Goal: Navigation & Orientation: Find specific page/section

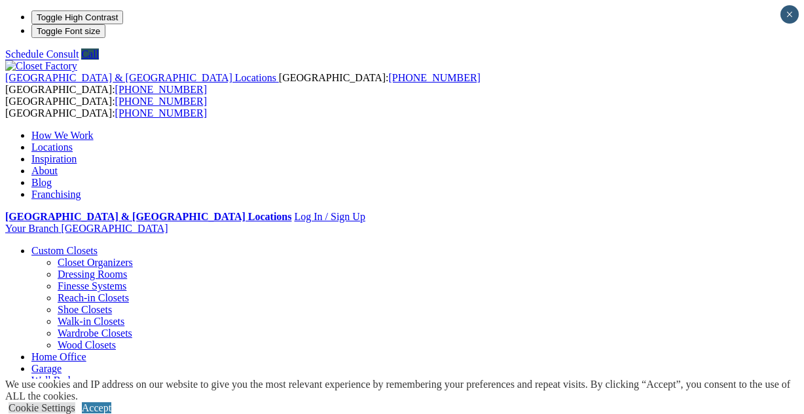
click at [79, 292] on link "Reach-in Closets" at bounding box center [93, 297] width 71 height 11
